Goal: Find specific page/section: Find specific page/section

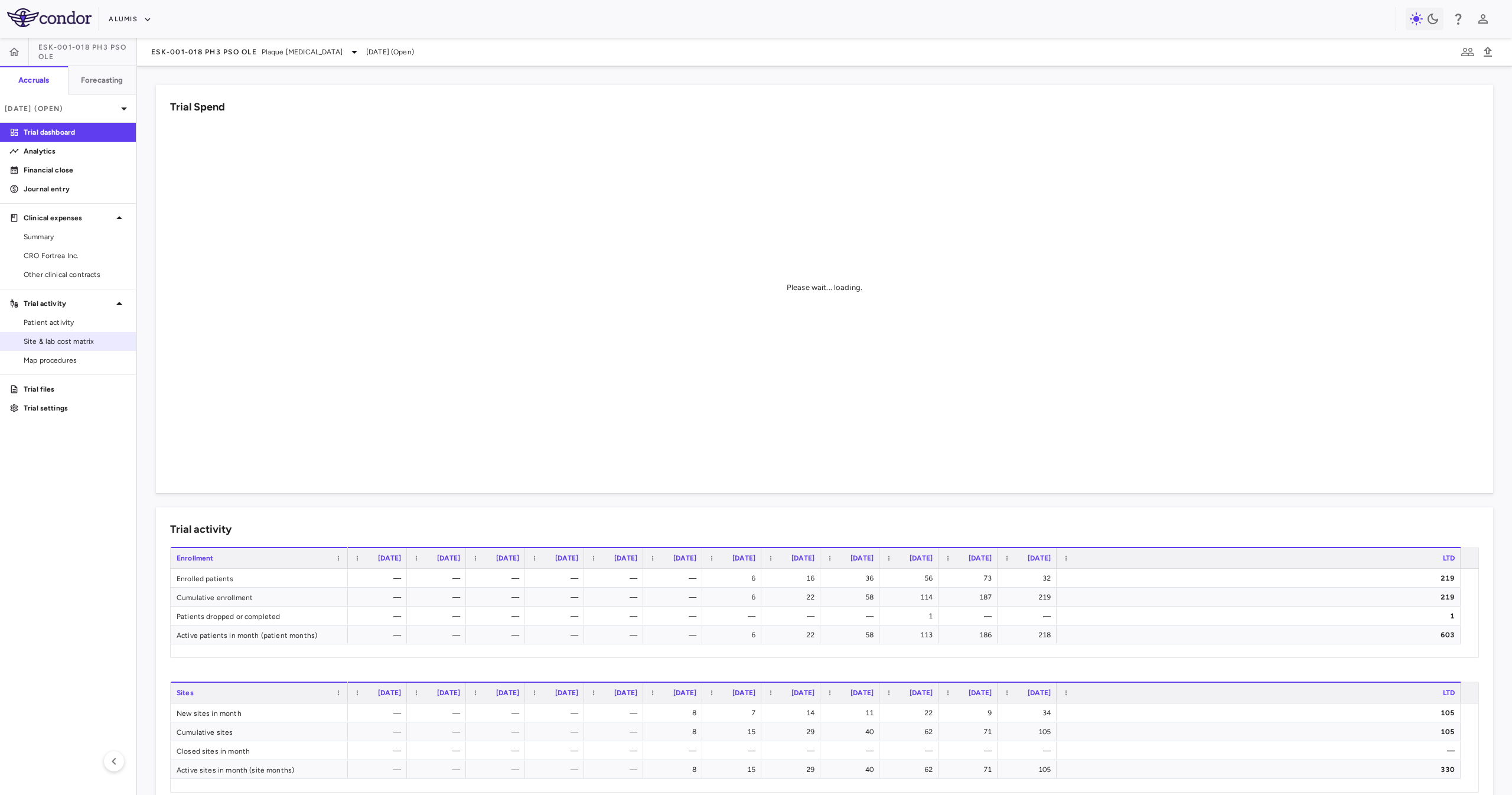
click at [103, 340] on span "Site & lab cost matrix" at bounding box center [75, 342] width 103 height 11
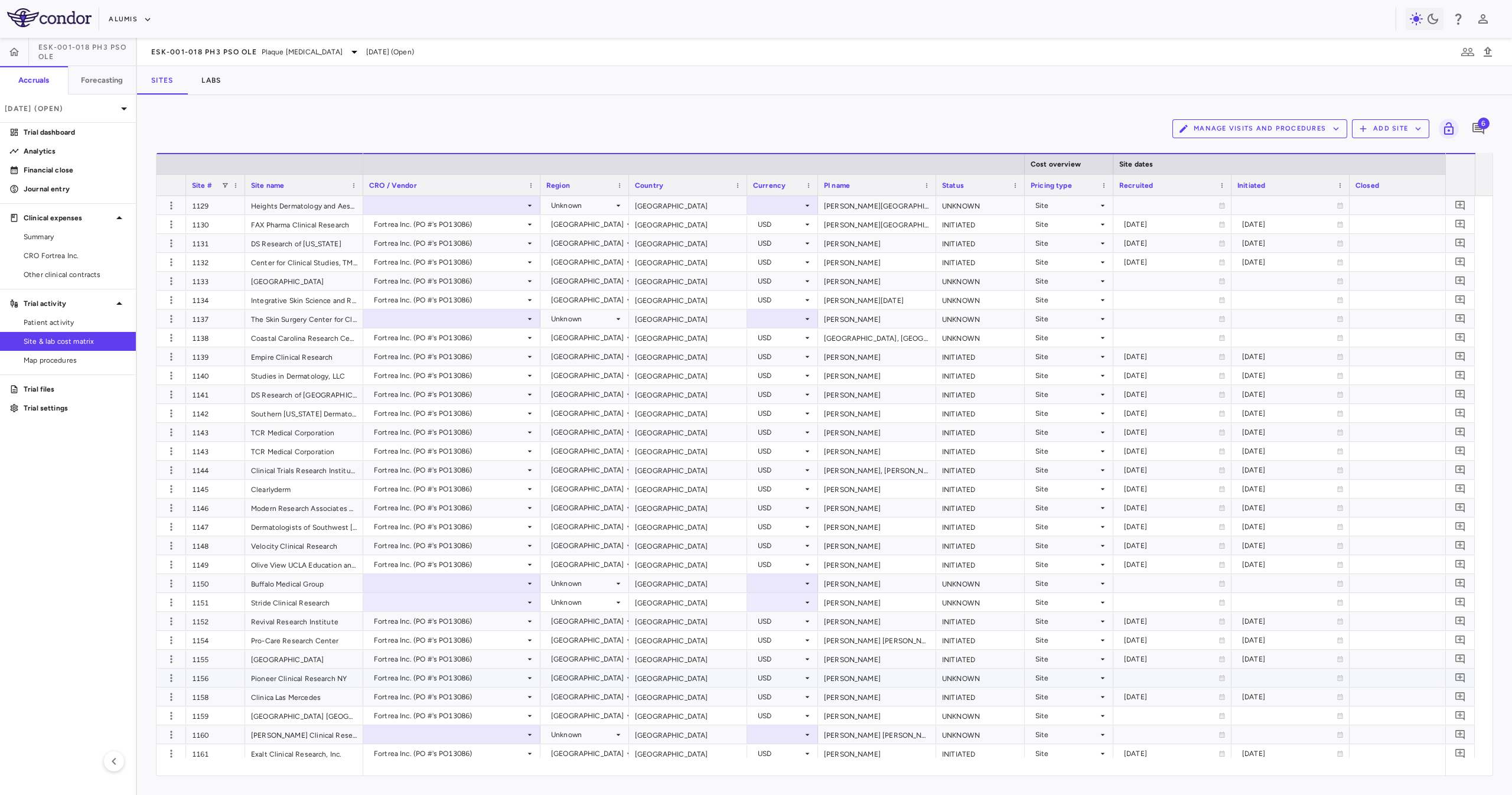
scroll to position [1182, 0]
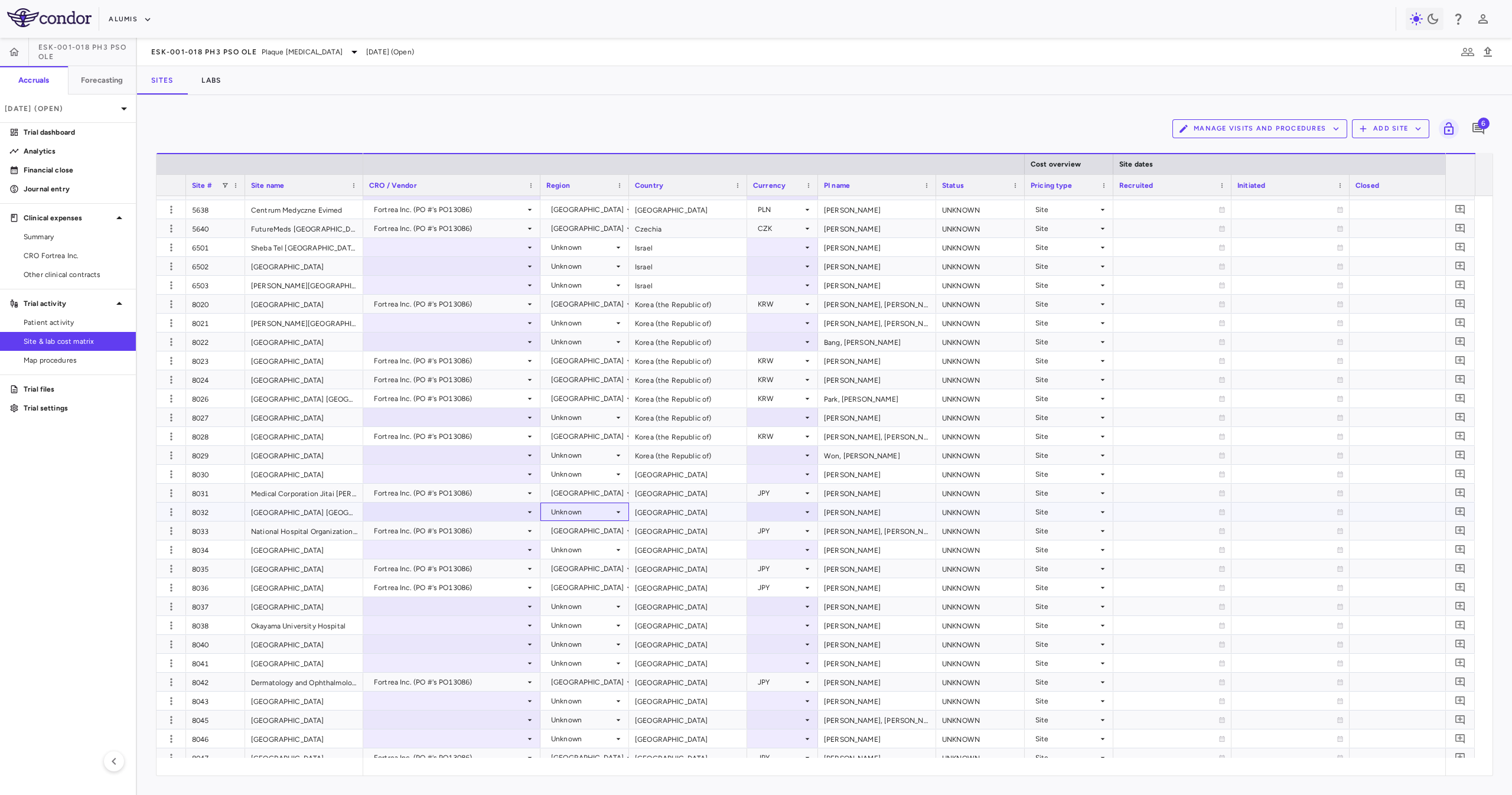
click at [599, 397] on div "Unknown" at bounding box center [583, 512] width 63 height 19
click at [697, 397] on div at bounding box center [756, 398] width 1512 height 795
click at [702, 397] on div "Korea (the Republic of)" at bounding box center [688, 417] width 118 height 18
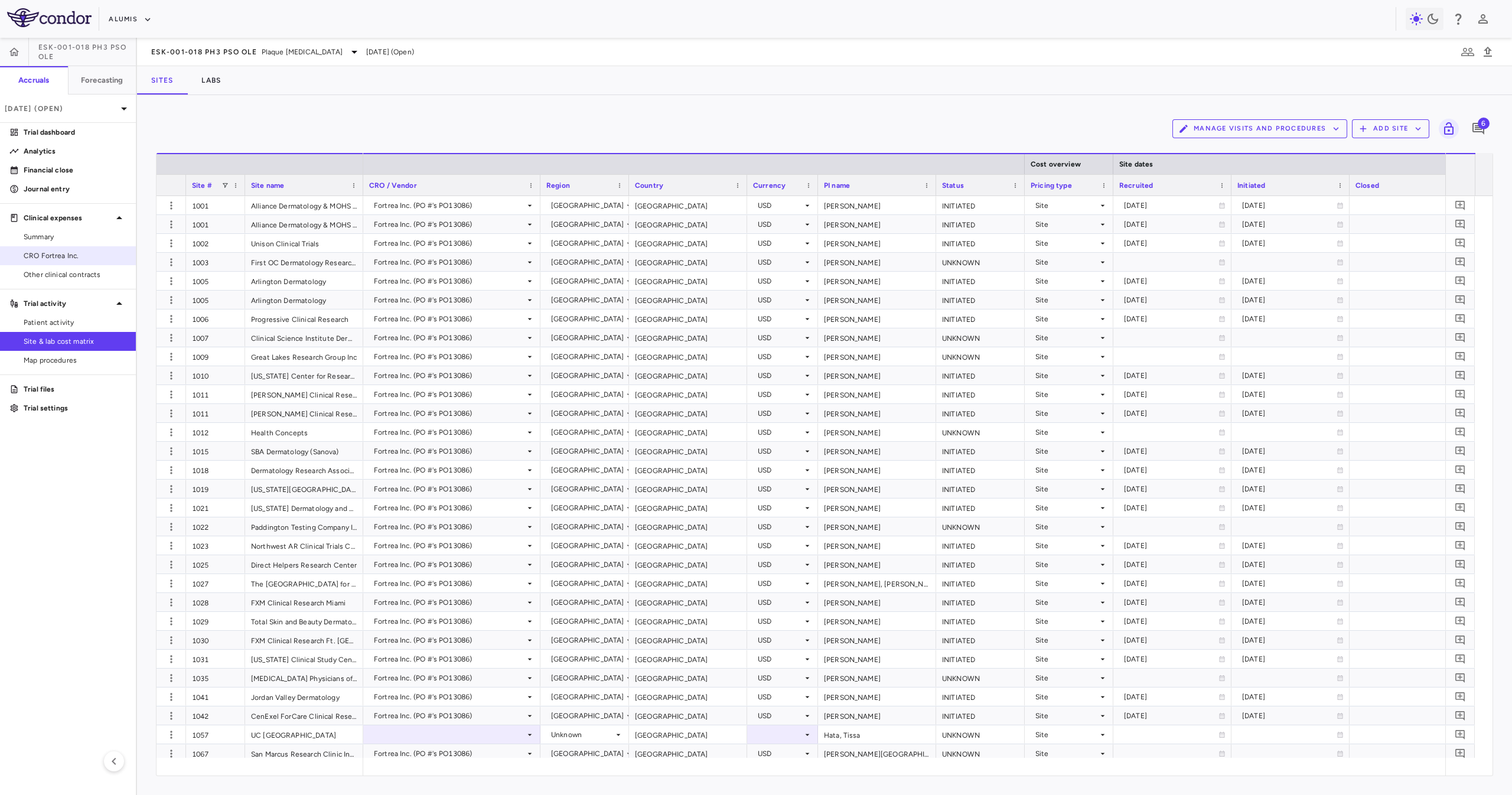
click at [96, 262] on link "CRO Fortrea Inc." at bounding box center [68, 255] width 136 height 18
